Goal: Information Seeking & Learning: Learn about a topic

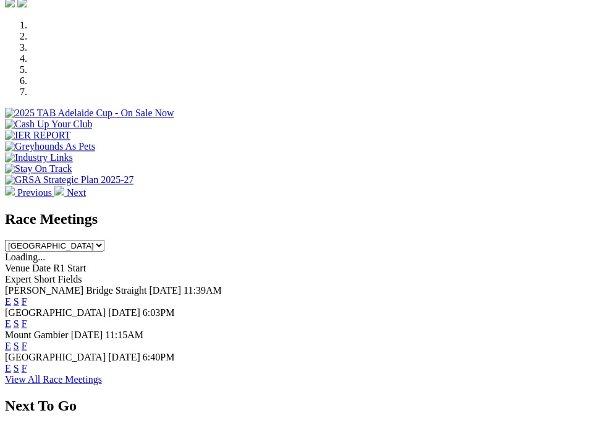
scroll to position [426, 0]
click at [27, 371] on link "F" at bounding box center [25, 367] width 6 height 11
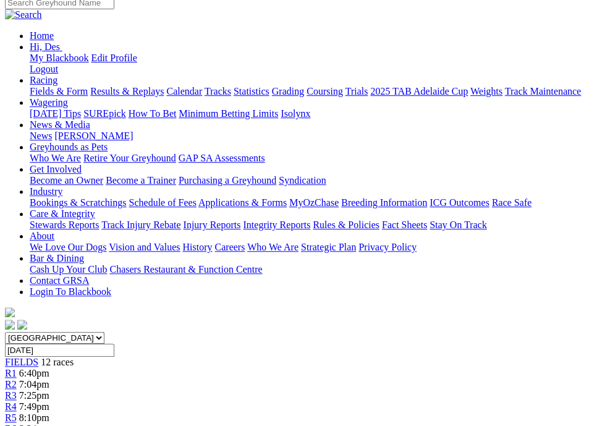
scroll to position [156, 0]
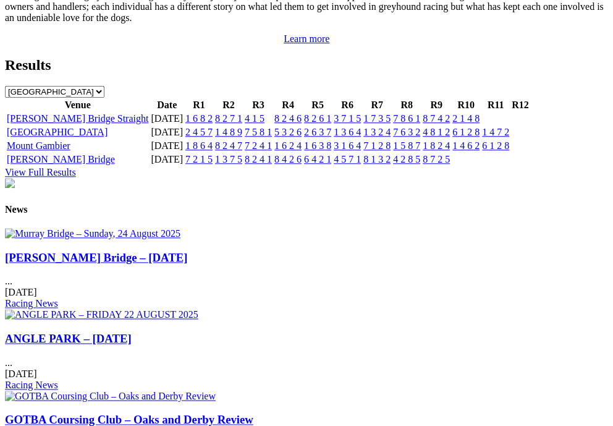
scroll to position [1416, 0]
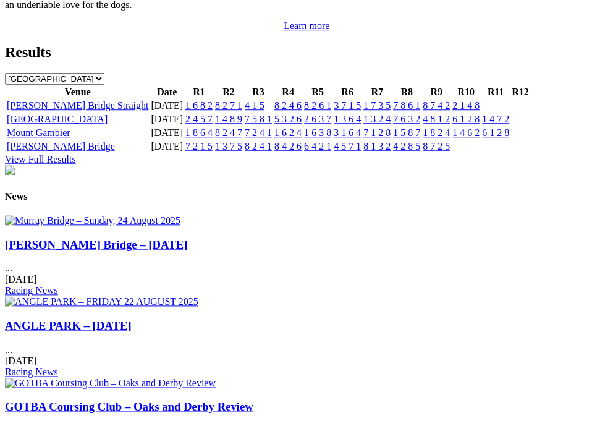
click at [480, 111] on link "2 1 4 8" at bounding box center [465, 105] width 27 height 11
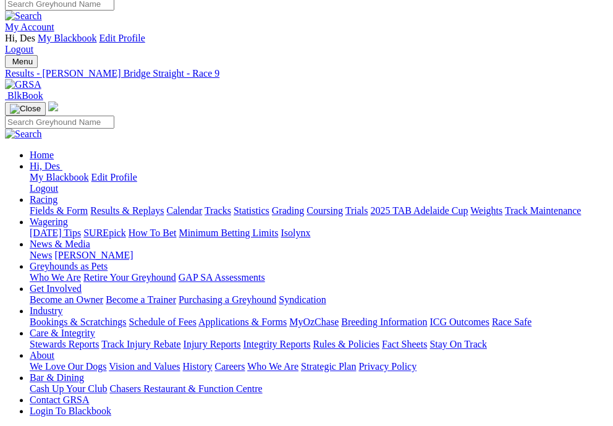
scroll to position [11, 0]
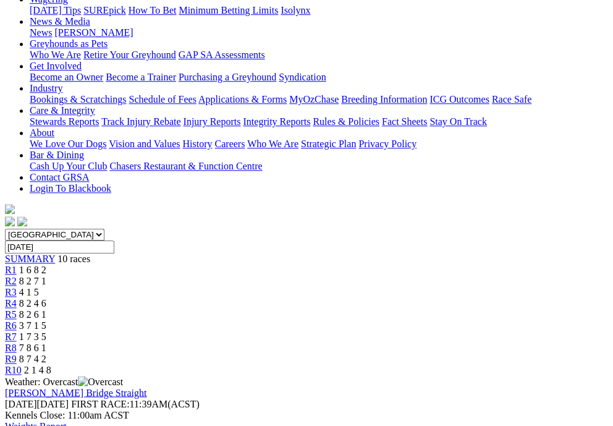
scroll to position [232, 0]
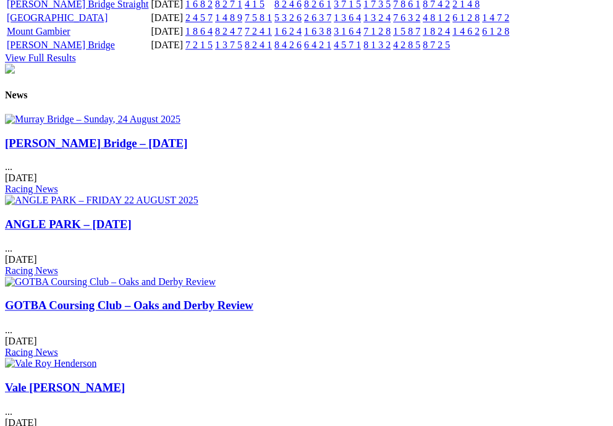
scroll to position [1516, 3]
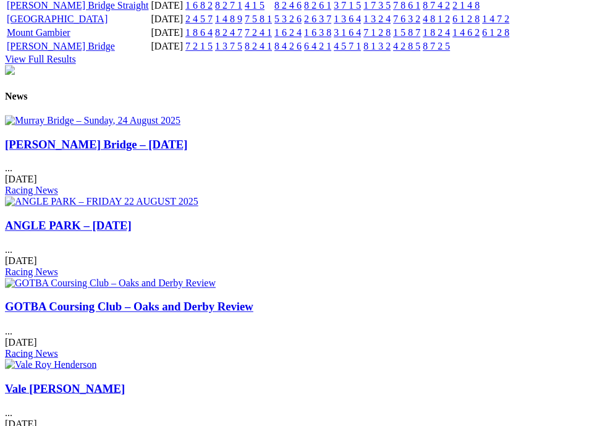
click at [242, 11] on link "8 2 7 1" at bounding box center [228, 5] width 27 height 11
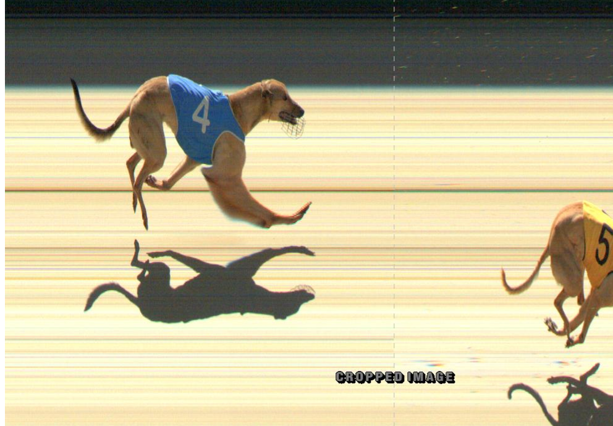
scroll to position [993, 0]
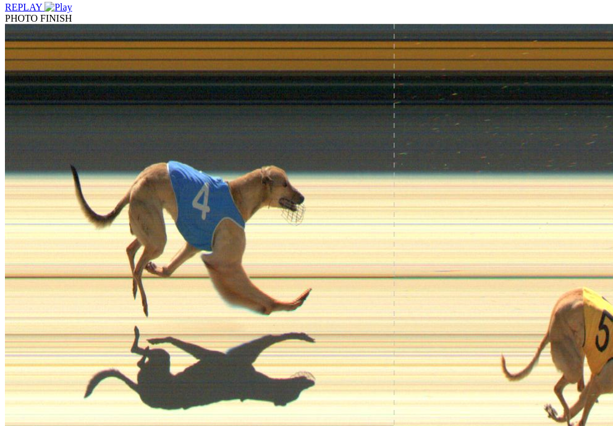
scroll to position [888, 0]
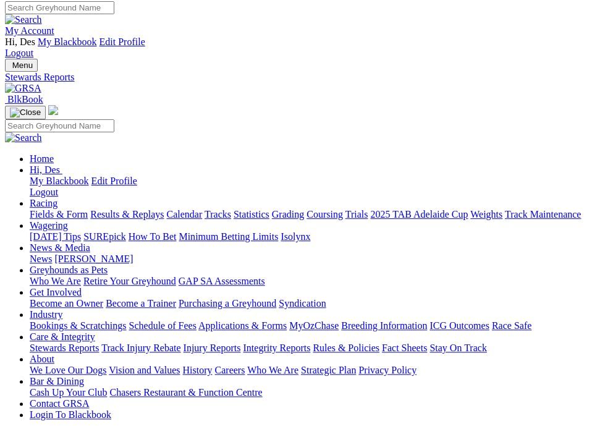
scroll to position [3, 0]
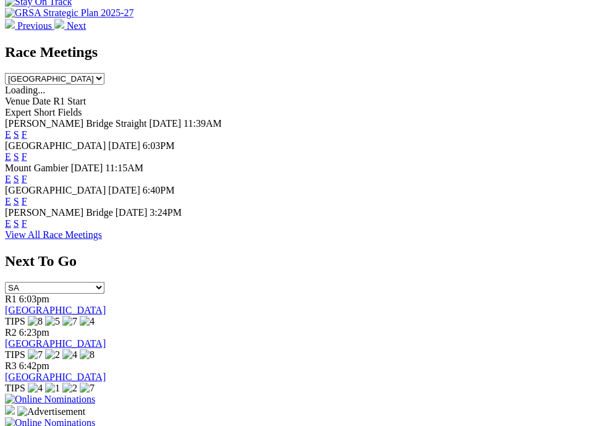
scroll to position [595, 0]
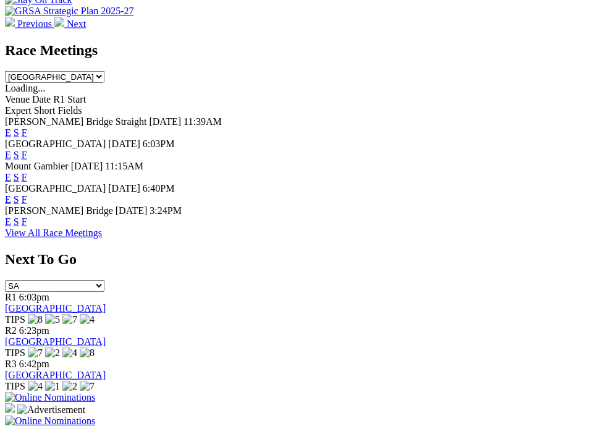
drag, startPoint x: 572, startPoint y: 116, endPoint x: 564, endPoint y: 118, distance: 7.6
click at [27, 149] on link "F" at bounding box center [25, 154] width 6 height 11
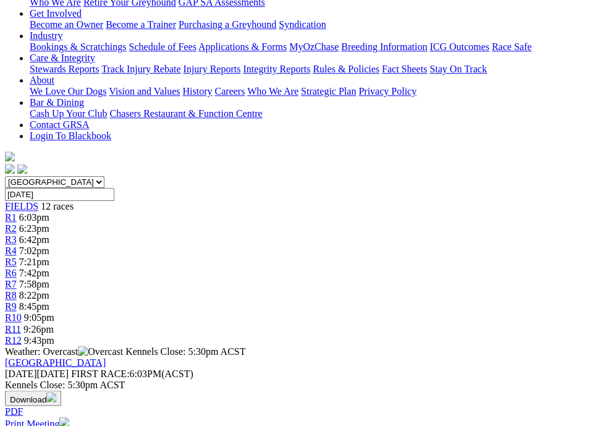
scroll to position [280, 0]
